Goal: Task Accomplishment & Management: Manage account settings

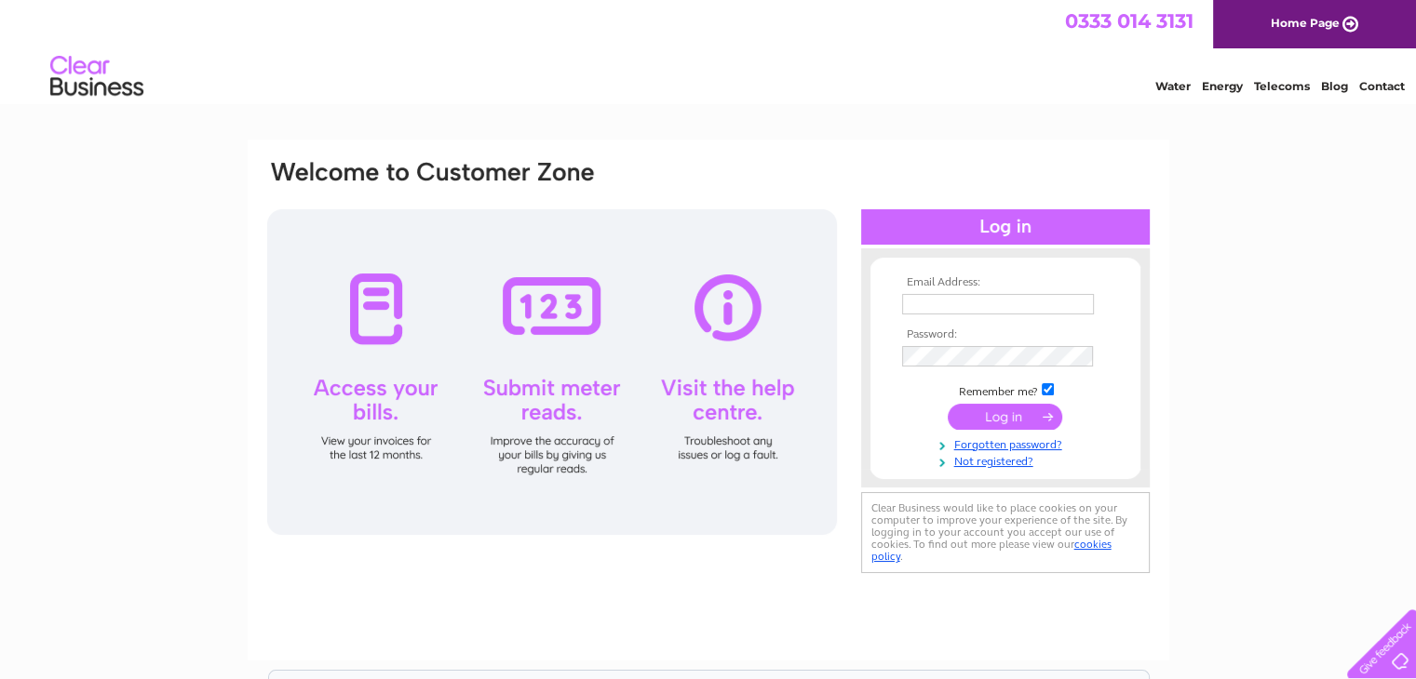
type input "mallaigvisitorcentre@outlook.com"
click at [1017, 416] on input "submit" at bounding box center [1004, 417] width 114 height 26
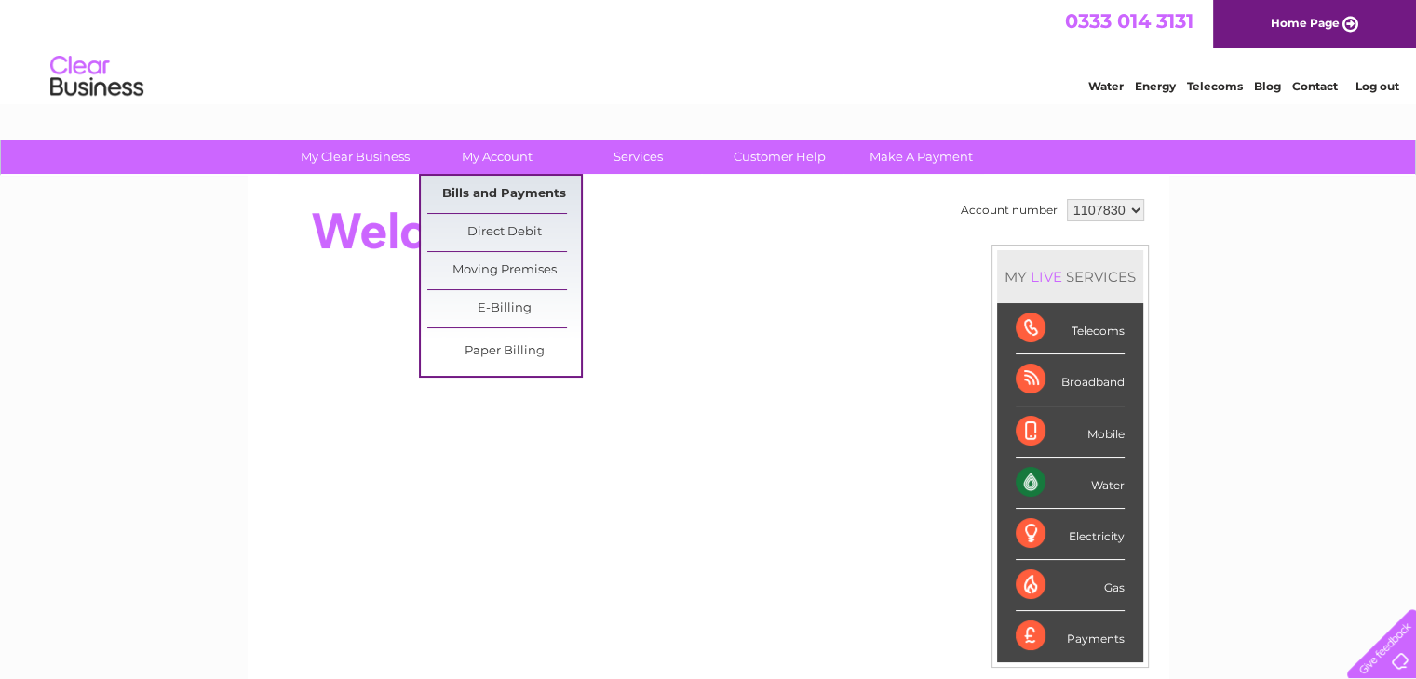
click at [486, 191] on link "Bills and Payments" at bounding box center [504, 194] width 154 height 37
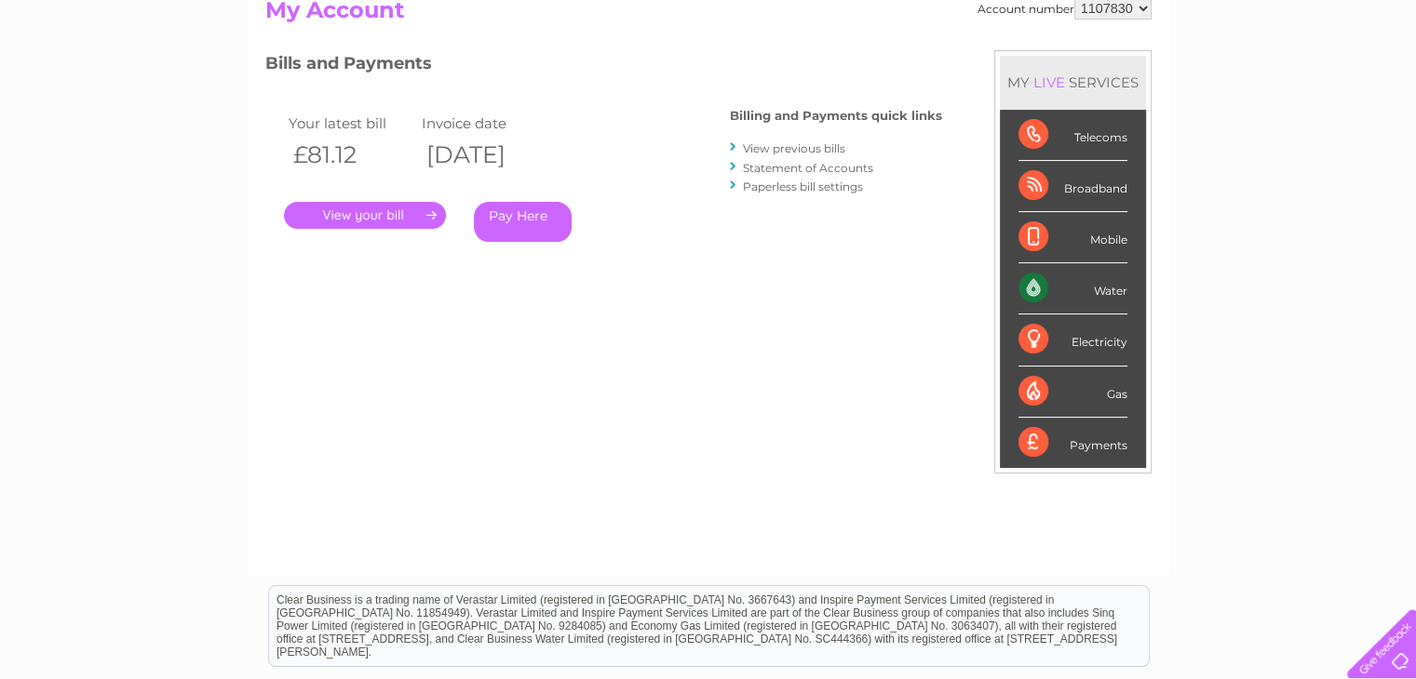
scroll to position [186, 0]
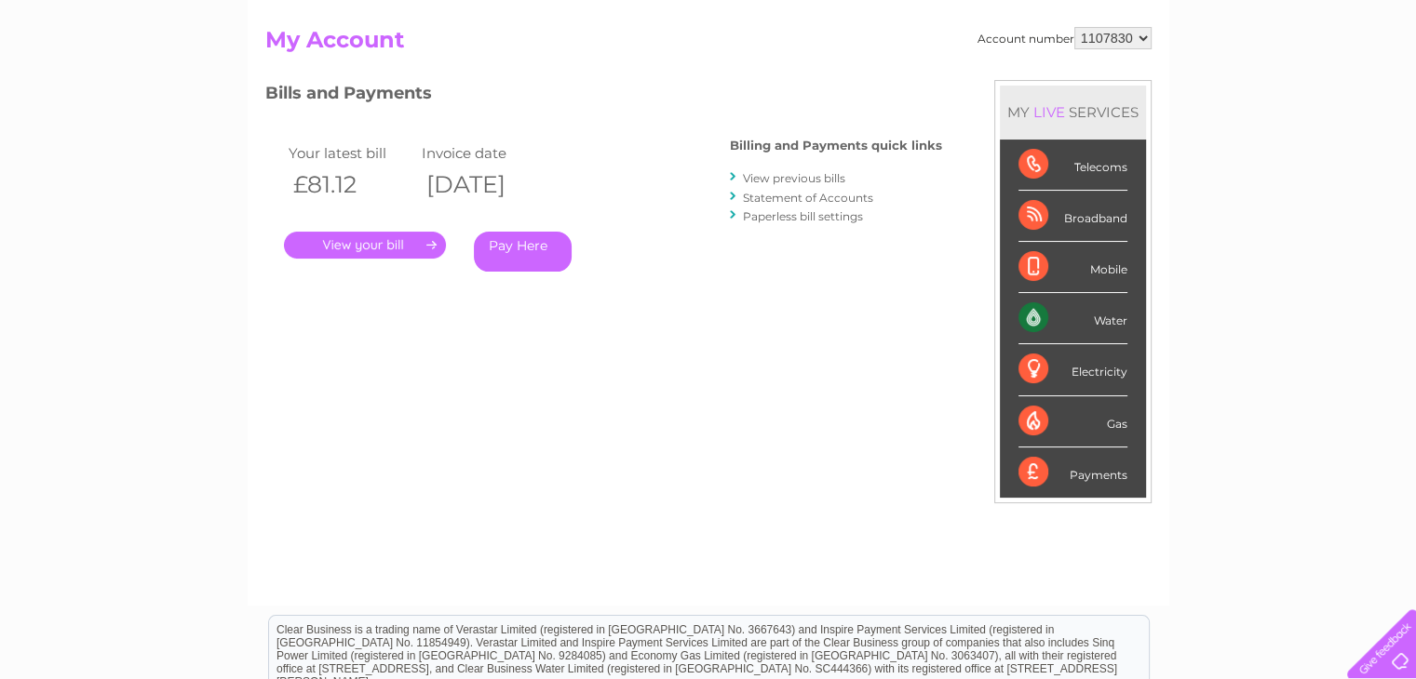
click at [374, 248] on link "." at bounding box center [365, 245] width 162 height 27
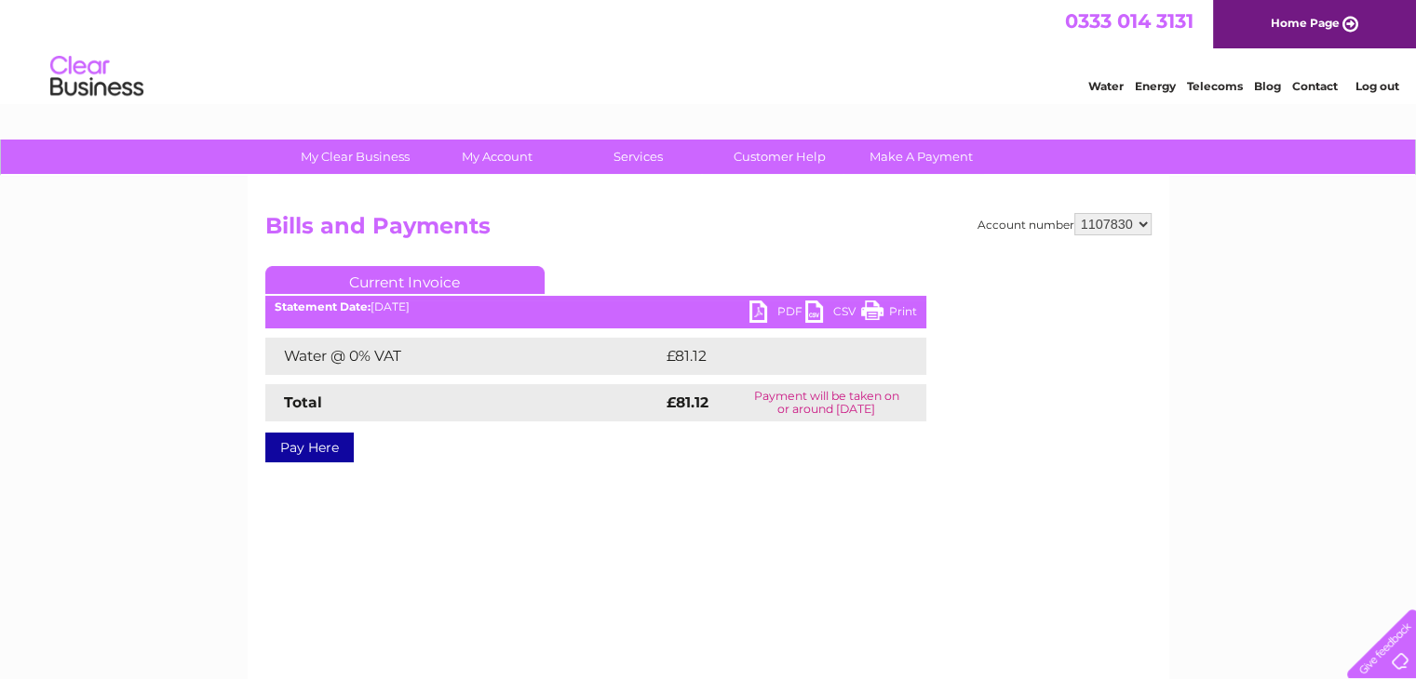
click at [759, 309] on link "PDF" at bounding box center [777, 314] width 56 height 27
